Goal: Check status: Check status

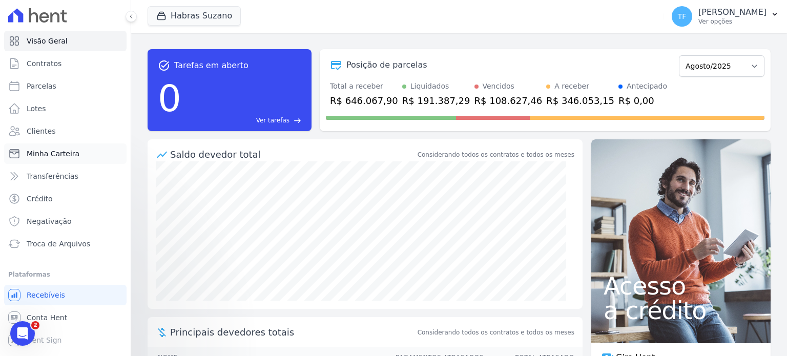
click at [50, 155] on span "Minha Carteira" at bounding box center [53, 154] width 53 height 10
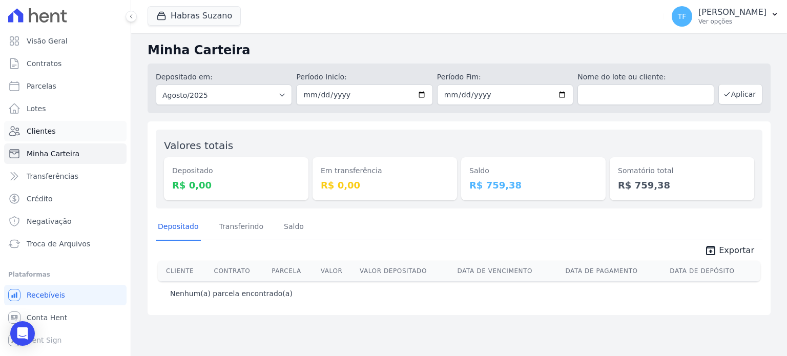
click at [51, 126] on span "Clientes" at bounding box center [41, 131] width 29 height 10
click at [53, 135] on link "Clientes" at bounding box center [65, 131] width 123 height 21
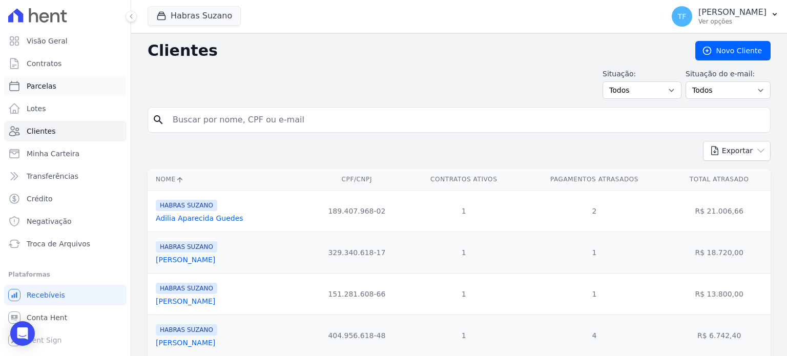
click at [48, 89] on span "Parcelas" at bounding box center [42, 86] width 30 height 10
select select
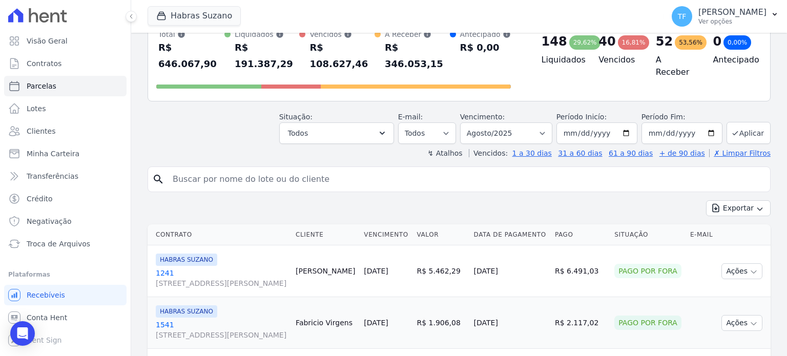
scroll to position [96, 0]
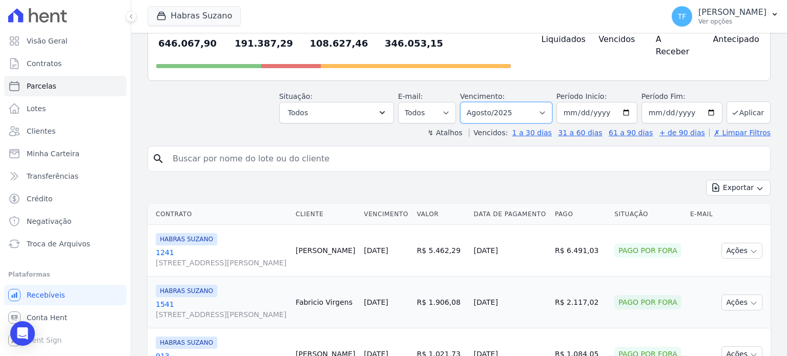
click at [544, 102] on select "[GEOGRAPHIC_DATA] por período ──────── Todos os meses Julho/2022 Agosto/2022 Se…" at bounding box center [506, 113] width 92 height 22
click at [550, 102] on select "[GEOGRAPHIC_DATA] por período ──────── Todos os meses Julho/2022 Agosto/2022 Se…" at bounding box center [506, 113] width 92 height 22
select select "09/2025"
click at [469, 102] on select "[GEOGRAPHIC_DATA] por período ──────── Todos os meses Julho/2022 Agosto/2022 Se…" at bounding box center [506, 113] width 92 height 22
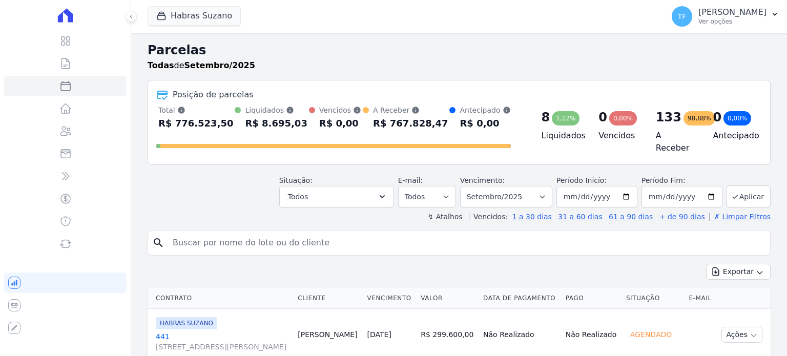
select select
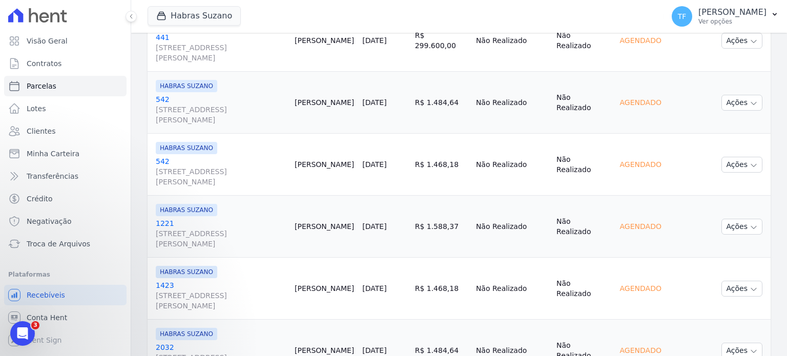
scroll to position [202, 0]
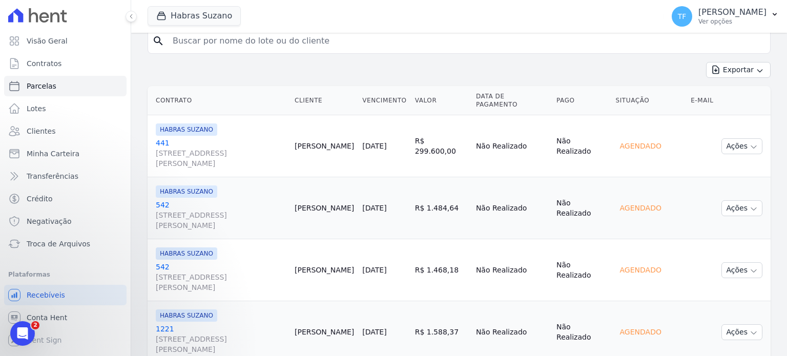
drag, startPoint x: 320, startPoint y: 141, endPoint x: 371, endPoint y: 140, distance: 50.8
click at [358, 140] on td "[PERSON_NAME]" at bounding box center [325, 146] width 68 height 62
copy td "[PERSON_NAME]"
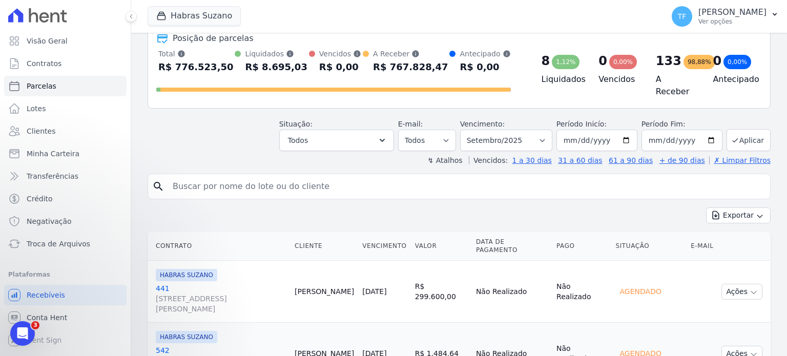
scroll to position [51, 0]
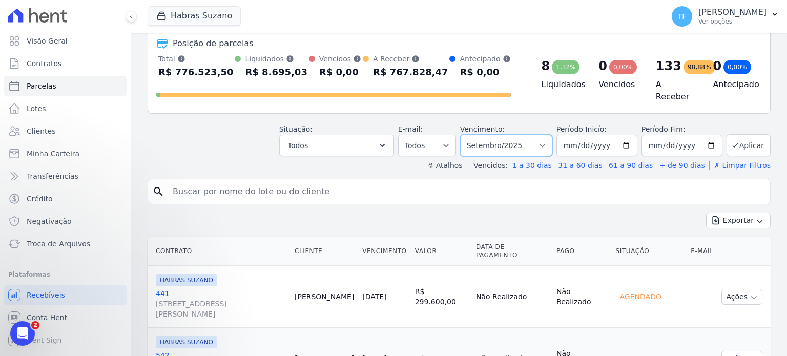
click at [509, 145] on select "[GEOGRAPHIC_DATA] por período ──────── Todos os meses Julho/2022 Agosto/2022 Se…" at bounding box center [506, 146] width 92 height 22
select select "12/2050"
click at [469, 135] on select "[GEOGRAPHIC_DATA] por período ──────── Todos os meses Julho/2022 Agosto/2022 Se…" at bounding box center [506, 146] width 92 height 22
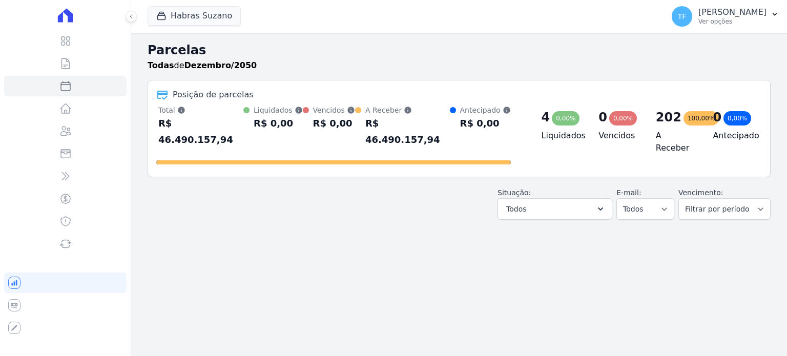
select select
